Goal: Task Accomplishment & Management: Use online tool/utility

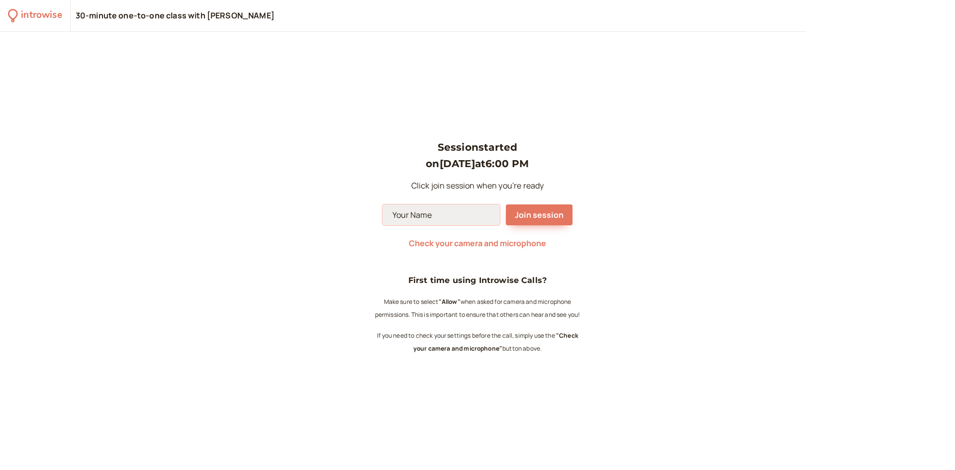
click at [413, 219] on input at bounding box center [441, 214] width 117 height 21
type input "[PERSON_NAME]"
click at [497, 244] on span "Check your camera and microphone" at bounding box center [477, 243] width 137 height 11
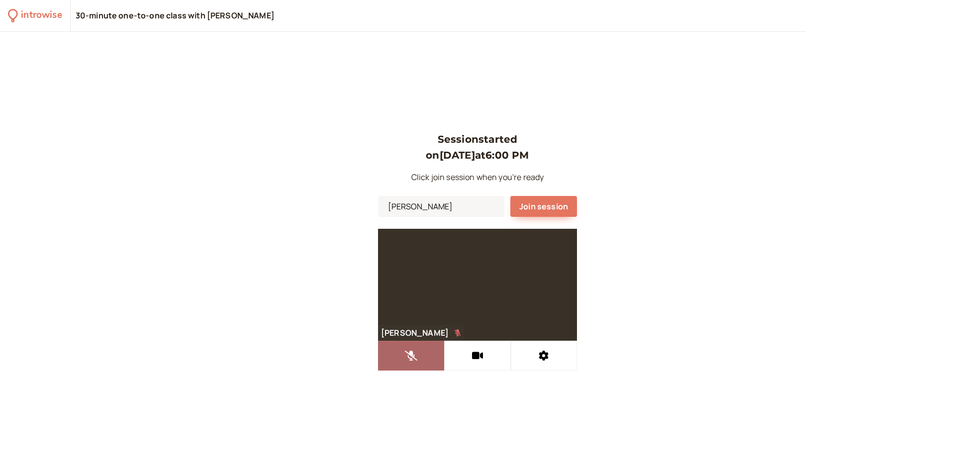
click at [414, 358] on icon at bounding box center [411, 356] width 12 height 10
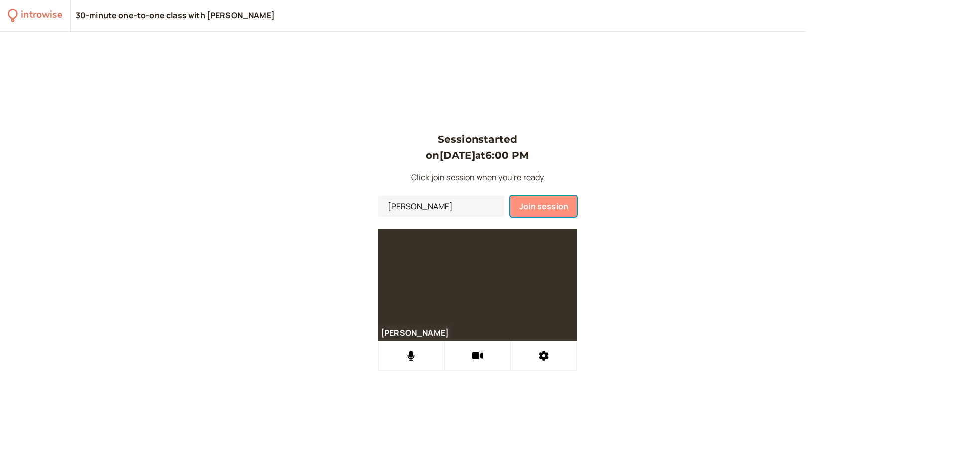
click at [562, 204] on span "Join session" at bounding box center [543, 206] width 49 height 11
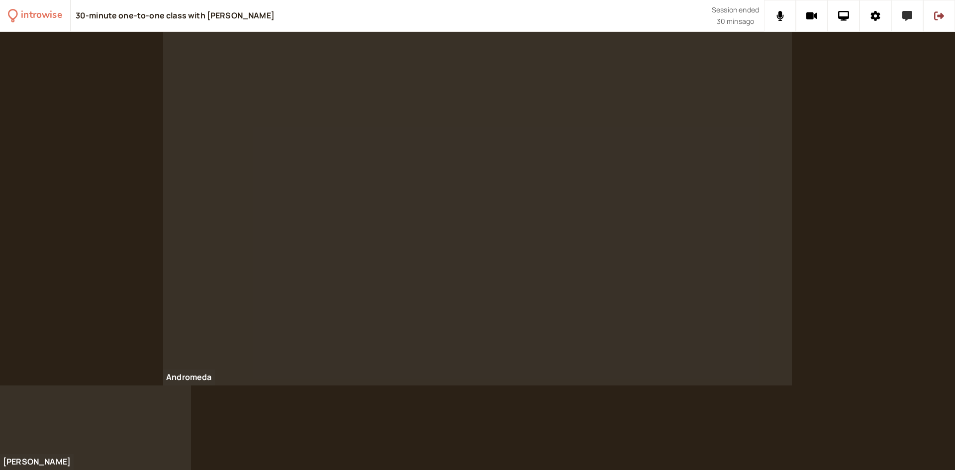
click at [906, 21] on button at bounding box center [908, 16] width 32 height 32
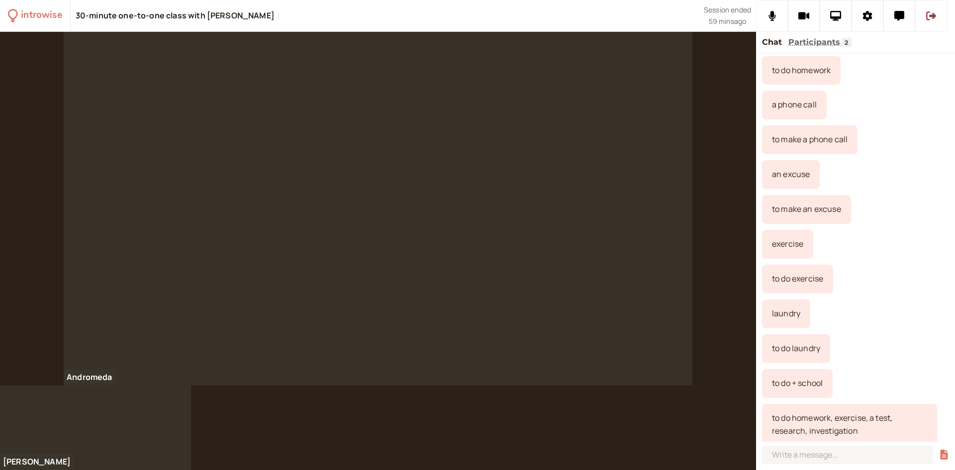
scroll to position [2755, 0]
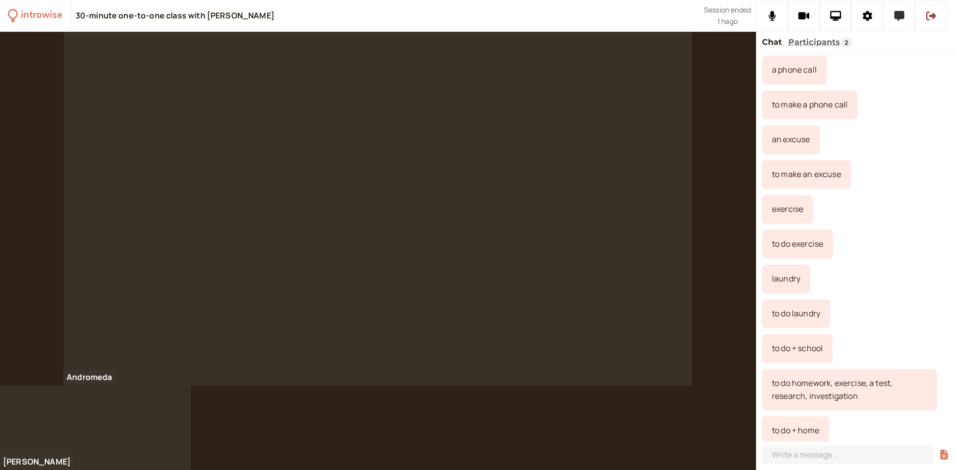
click at [893, 21] on button at bounding box center [900, 16] width 32 height 32
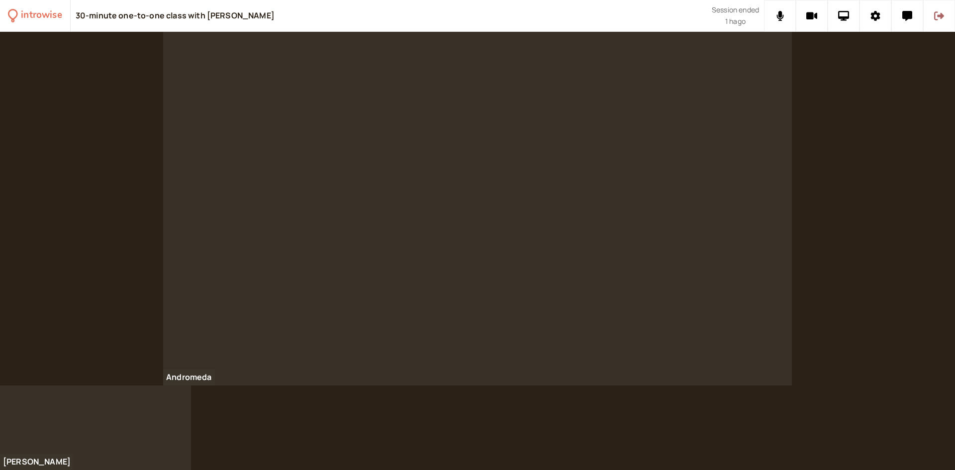
click at [943, 15] on icon at bounding box center [939, 15] width 10 height 9
